Goal: Check status: Check status

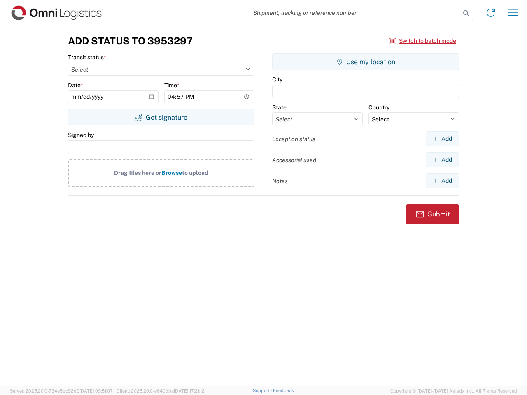
click at [354, 13] on input "search" at bounding box center [353, 13] width 213 height 16
click at [466, 13] on icon at bounding box center [466, 13] width 12 height 12
click at [491, 13] on icon at bounding box center [490, 12] width 13 height 13
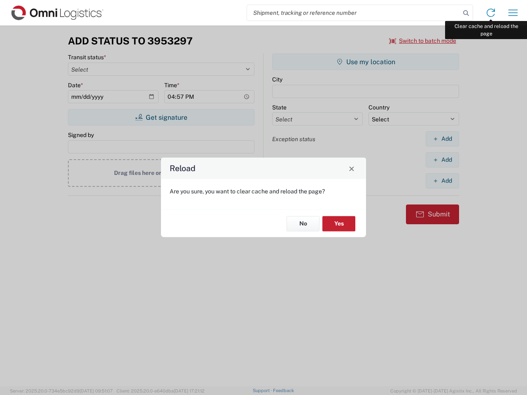
click at [513, 13] on div "Reload Are you sure, you want to clear cache and reload the page? No Yes" at bounding box center [263, 197] width 527 height 395
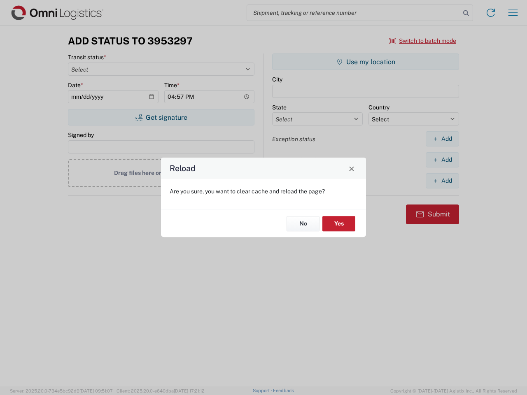
click at [423, 41] on div "Reload Are you sure, you want to clear cache and reload the page? No Yes" at bounding box center [263, 197] width 527 height 395
click at [161, 117] on div "Reload Are you sure, you want to clear cache and reload the page? No Yes" at bounding box center [263, 197] width 527 height 395
click at [365, 62] on div "Reload Are you sure, you want to clear cache and reload the page? No Yes" at bounding box center [263, 197] width 527 height 395
click at [442, 139] on div "Reload Are you sure, you want to clear cache and reload the page? No Yes" at bounding box center [263, 197] width 527 height 395
click at [442, 160] on div "Reload Are you sure, you want to clear cache and reload the page? No Yes" at bounding box center [263, 197] width 527 height 395
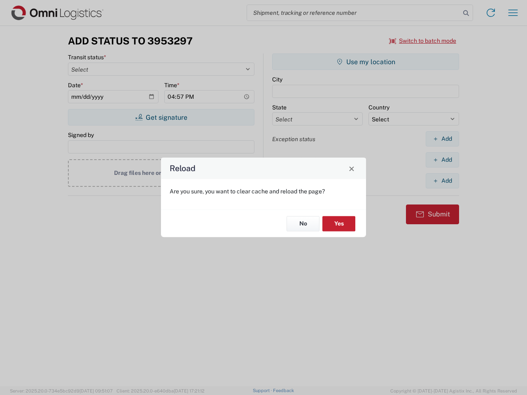
click at [442, 181] on div "Reload Are you sure, you want to clear cache and reload the page? No Yes" at bounding box center [263, 197] width 527 height 395
